Goal: Task Accomplishment & Management: Use online tool/utility

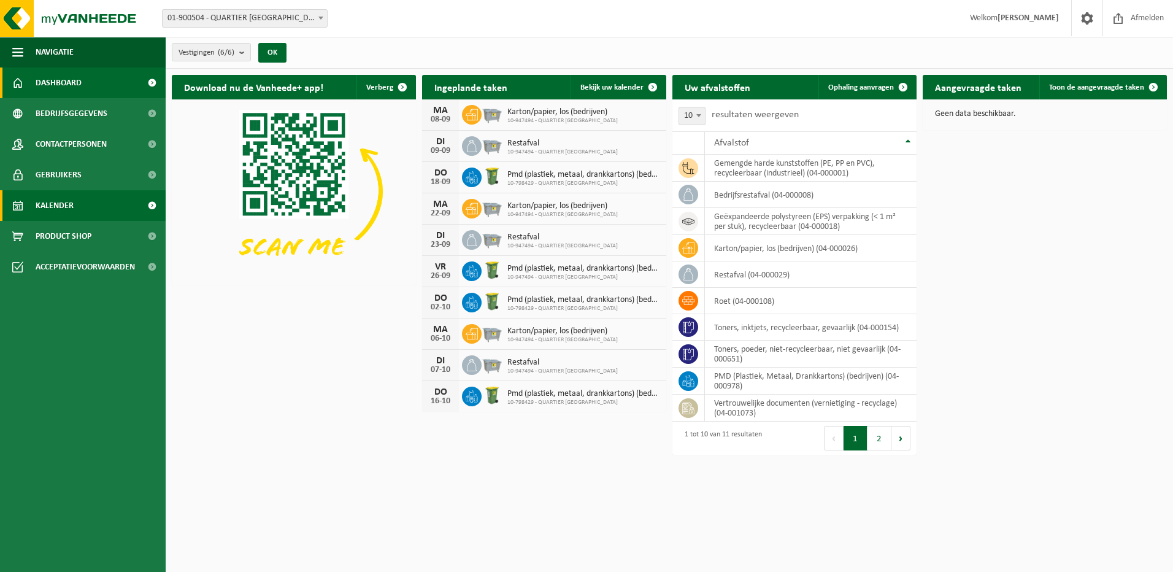
click at [83, 198] on link "Kalender" at bounding box center [83, 205] width 166 height 31
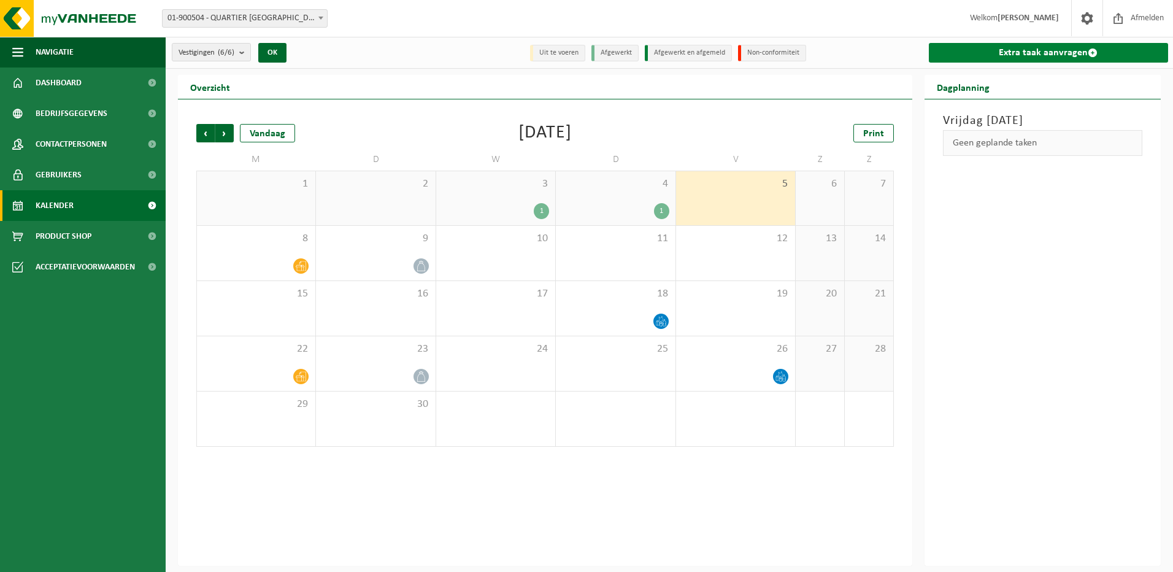
click at [1072, 55] on link "Extra taak aanvragen" at bounding box center [1049, 53] width 240 height 20
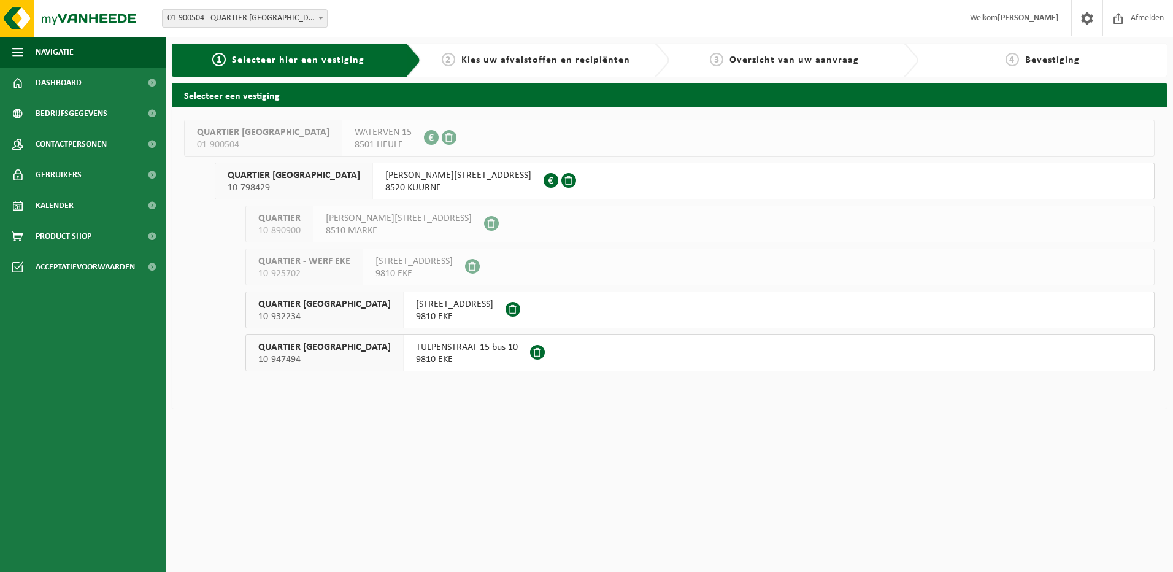
click at [418, 182] on span "8520 KUURNE" at bounding box center [458, 188] width 146 height 12
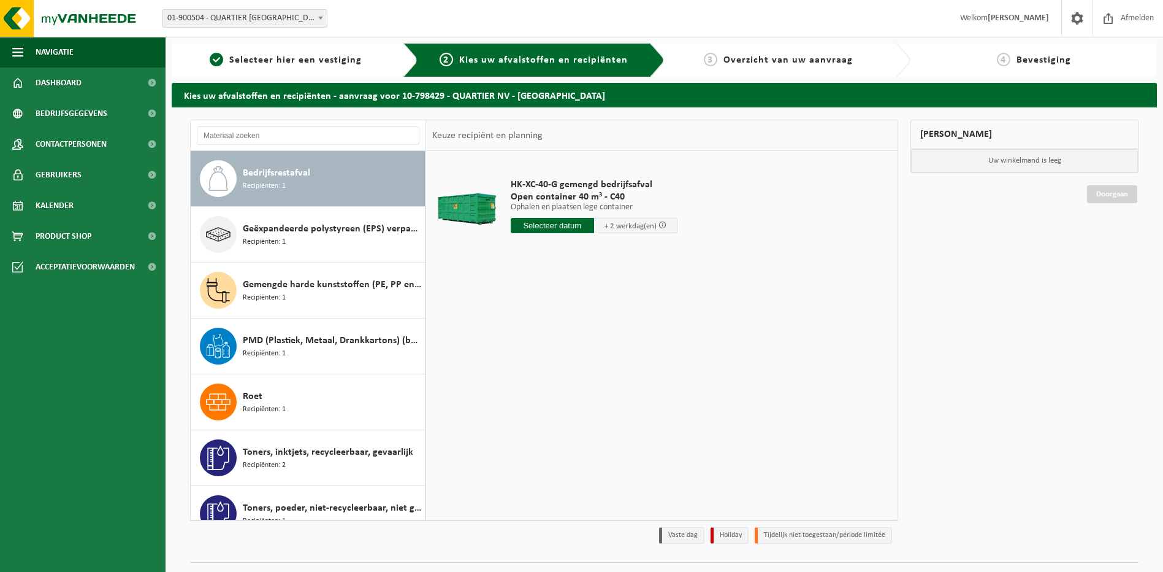
click at [543, 229] on input "text" at bounding box center [552, 225] width 83 height 15
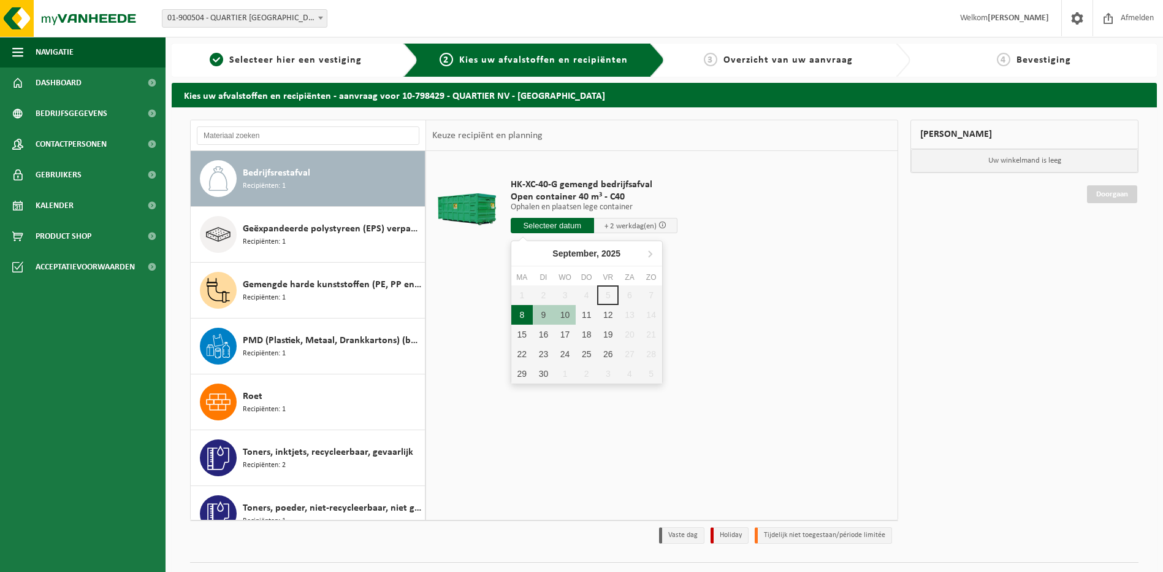
click at [518, 316] on div "8" at bounding box center [521, 315] width 21 height 20
type input "Van 2025-09-08"
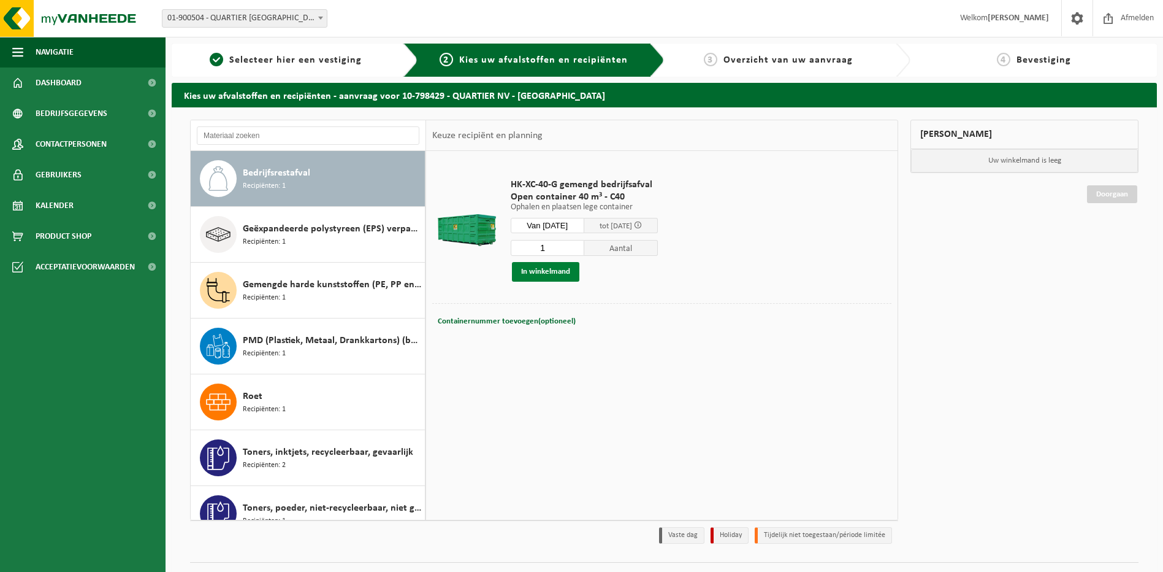
click at [561, 274] on button "In winkelmand" at bounding box center [545, 272] width 67 height 20
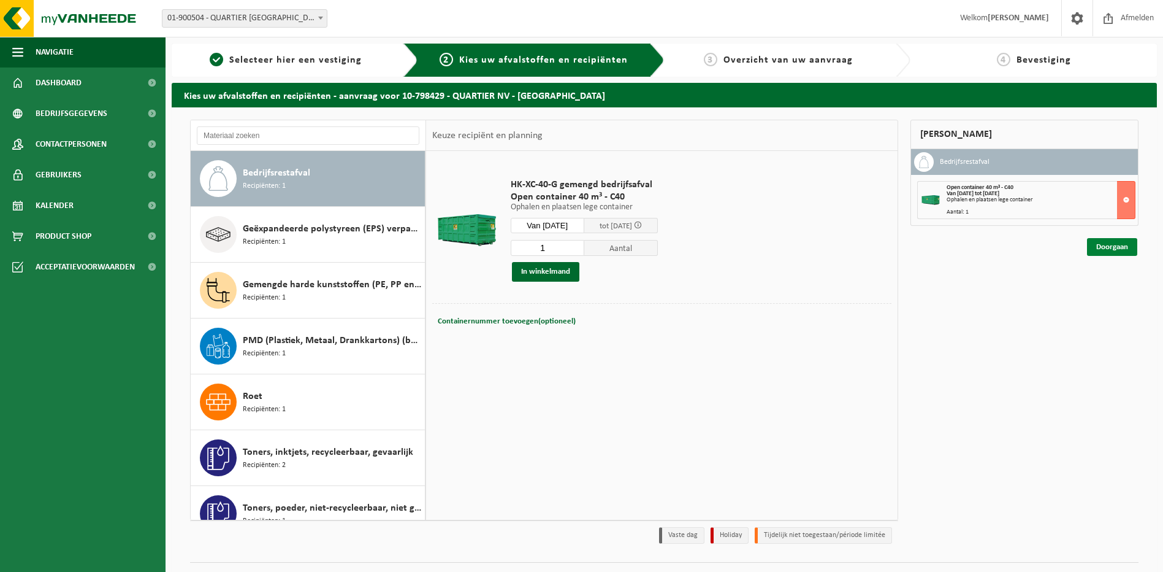
click at [1118, 251] on link "Doorgaan" at bounding box center [1112, 247] width 50 height 18
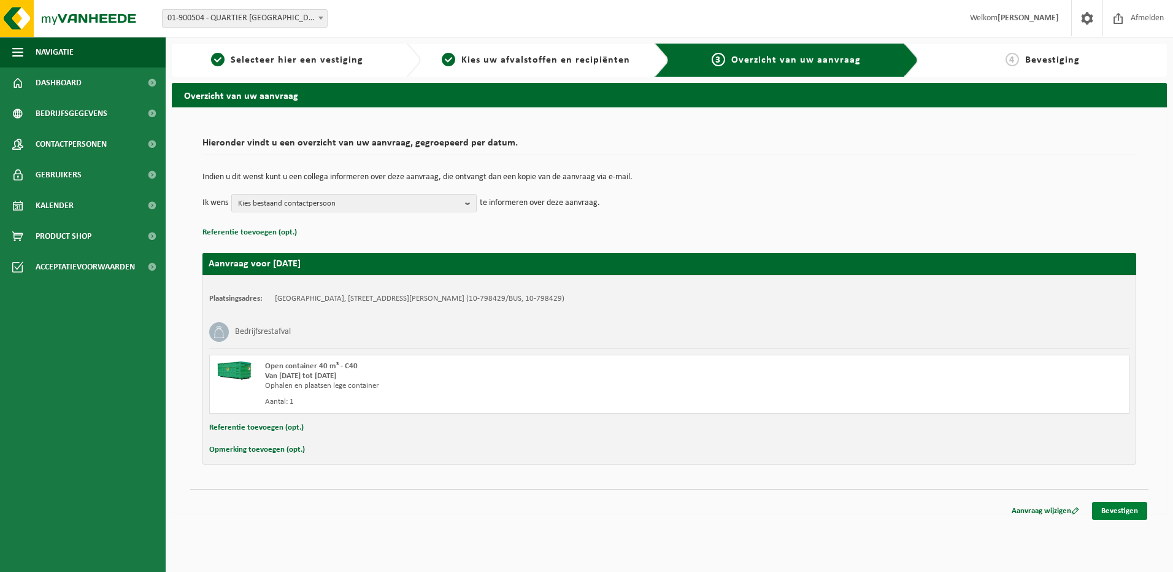
click at [1116, 511] on link "Bevestigen" at bounding box center [1119, 511] width 55 height 18
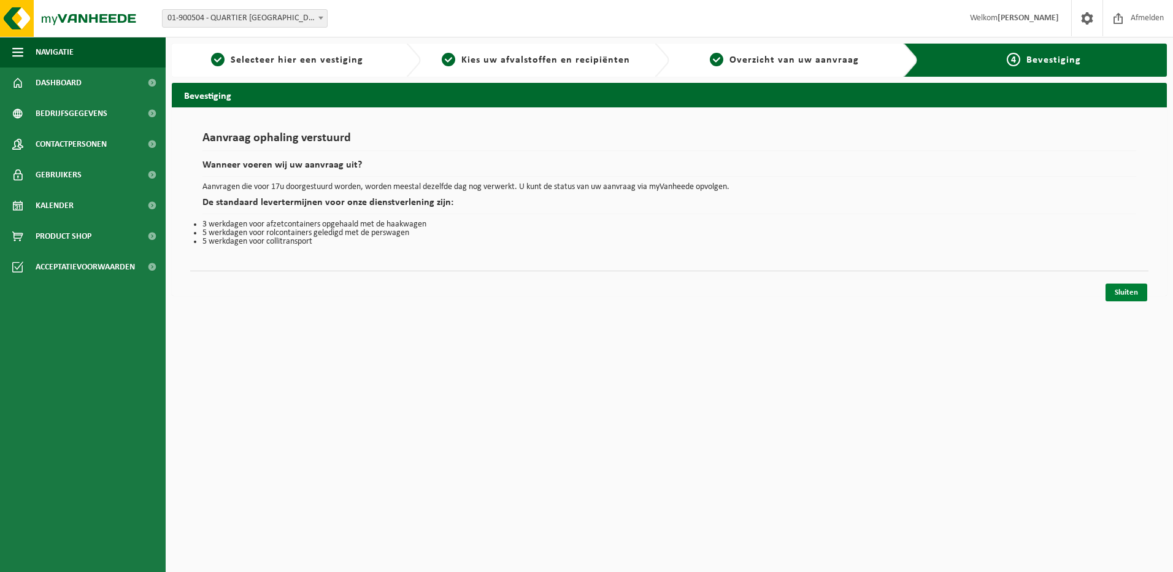
click at [1117, 293] on link "Sluiten" at bounding box center [1126, 292] width 42 height 18
